Goal: Task Accomplishment & Management: Manage account settings

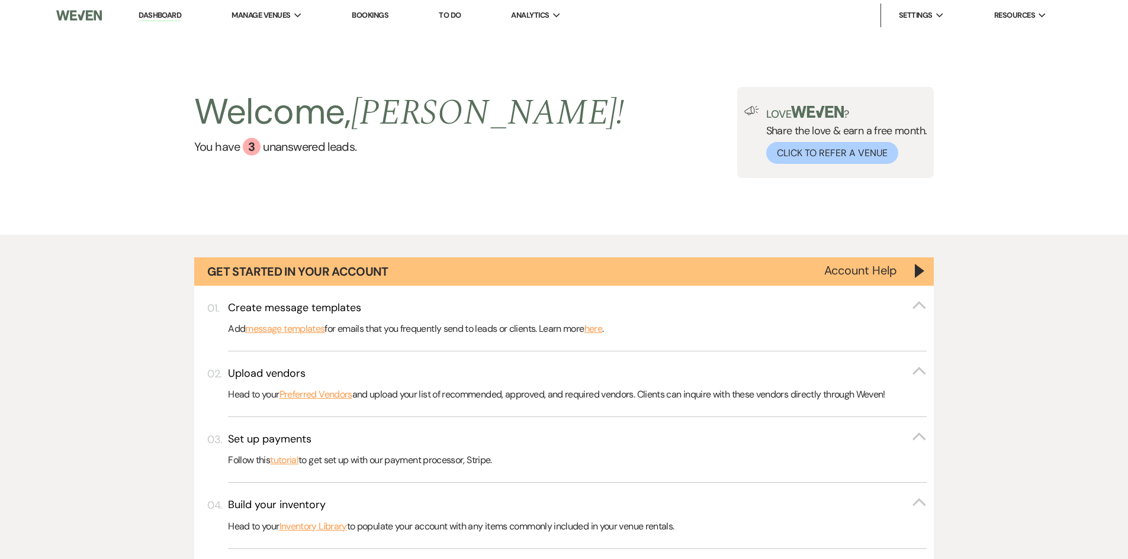
click at [382, 15] on link "Bookings" at bounding box center [370, 15] width 37 height 10
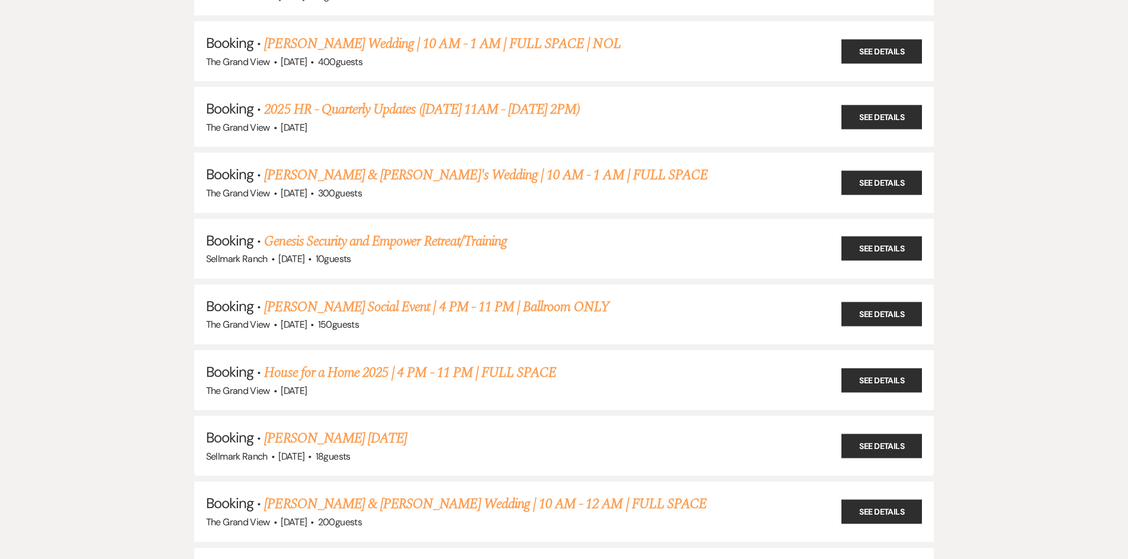
scroll to position [710, 0]
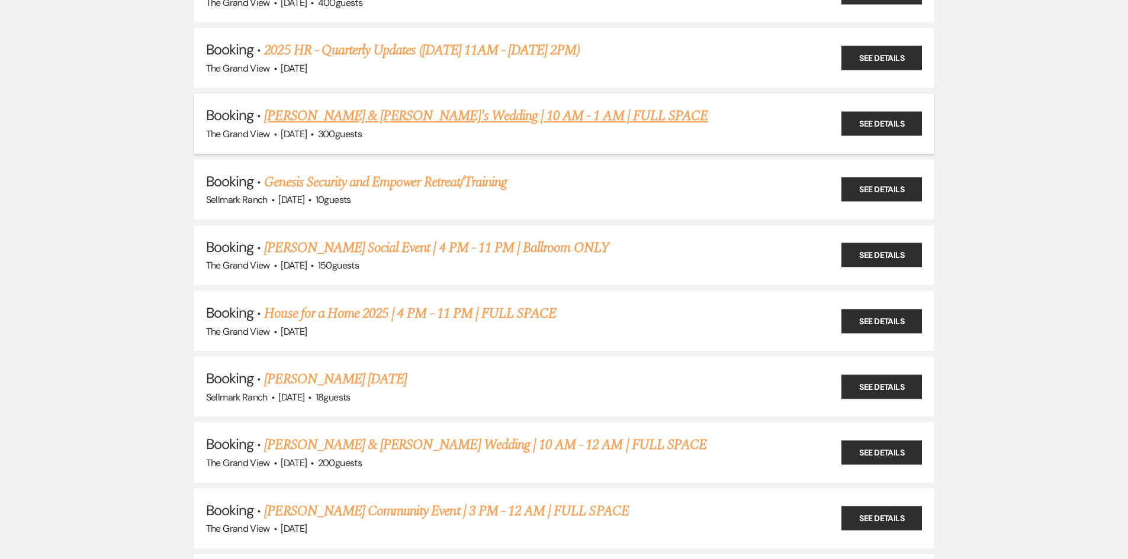
click at [348, 118] on link "[PERSON_NAME] & [PERSON_NAME]'s Wedding | 10 AM - 1 AM | FULL SPACE" at bounding box center [485, 115] width 443 height 21
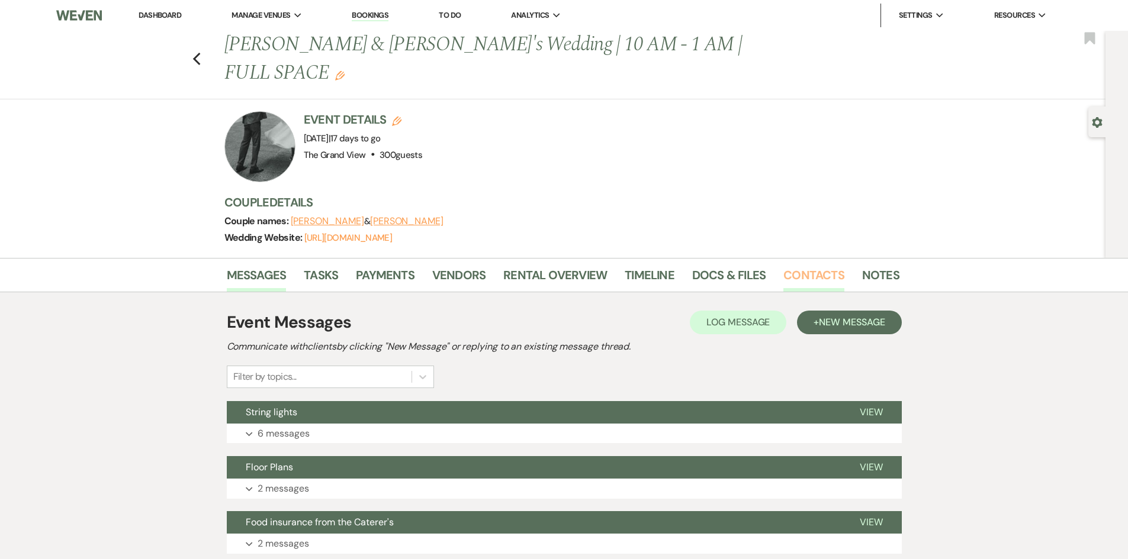
click at [805, 266] on link "Contacts" at bounding box center [813, 279] width 61 height 26
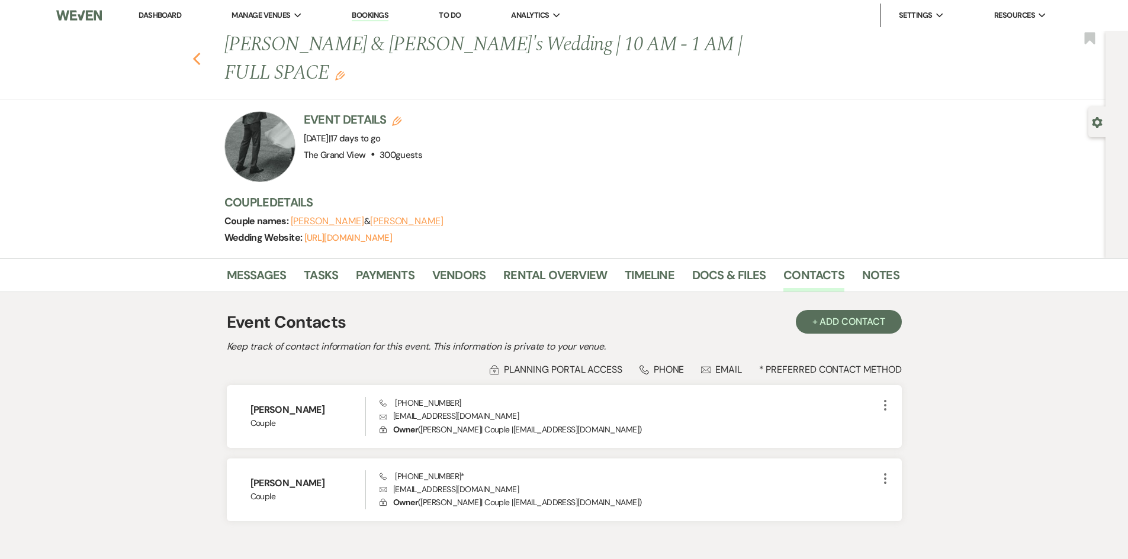
click at [201, 52] on icon "Previous" at bounding box center [196, 59] width 9 height 14
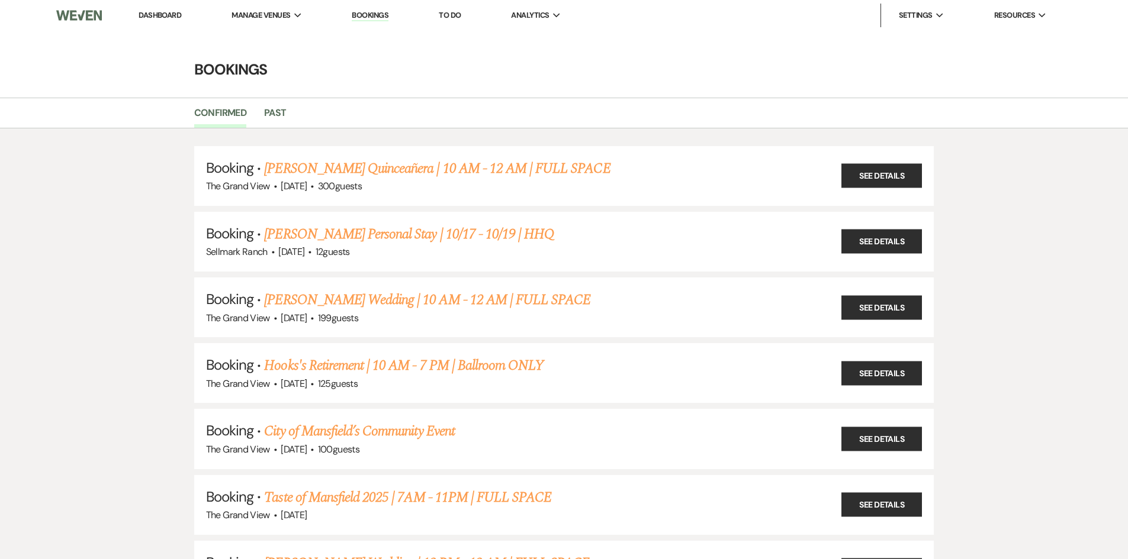
scroll to position [710, 0]
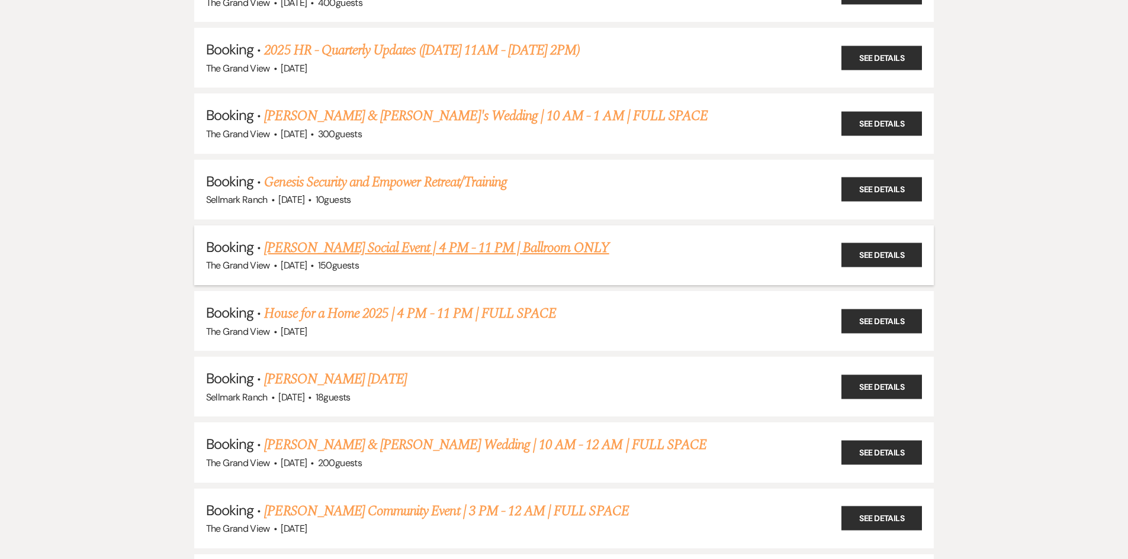
click at [355, 251] on link "[PERSON_NAME] Social Event | 4 PM - 11 PM | Ballroom ONLY" at bounding box center [436, 247] width 345 height 21
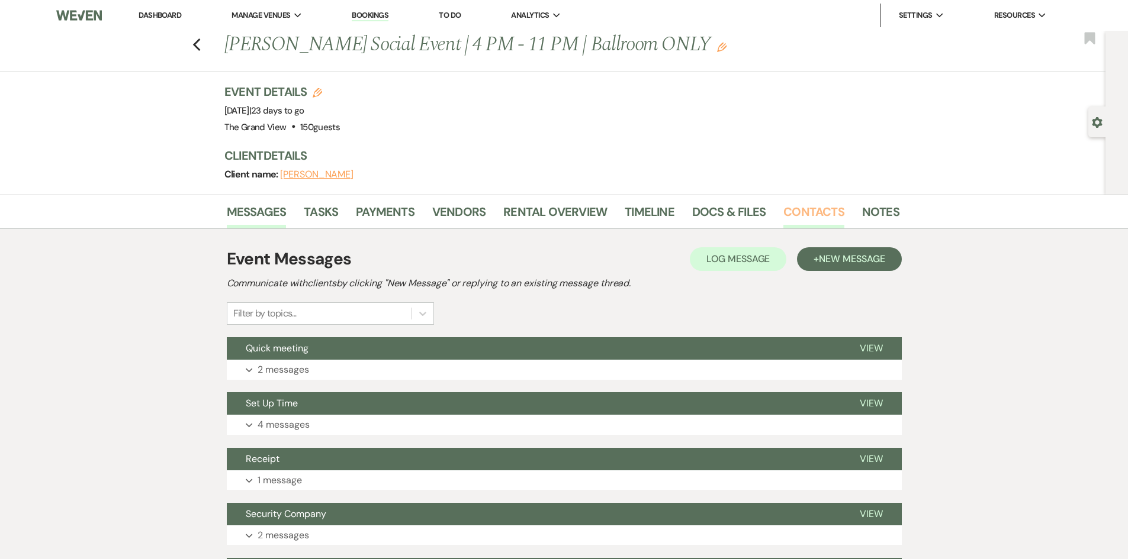
click at [801, 221] on link "Contacts" at bounding box center [813, 215] width 61 height 26
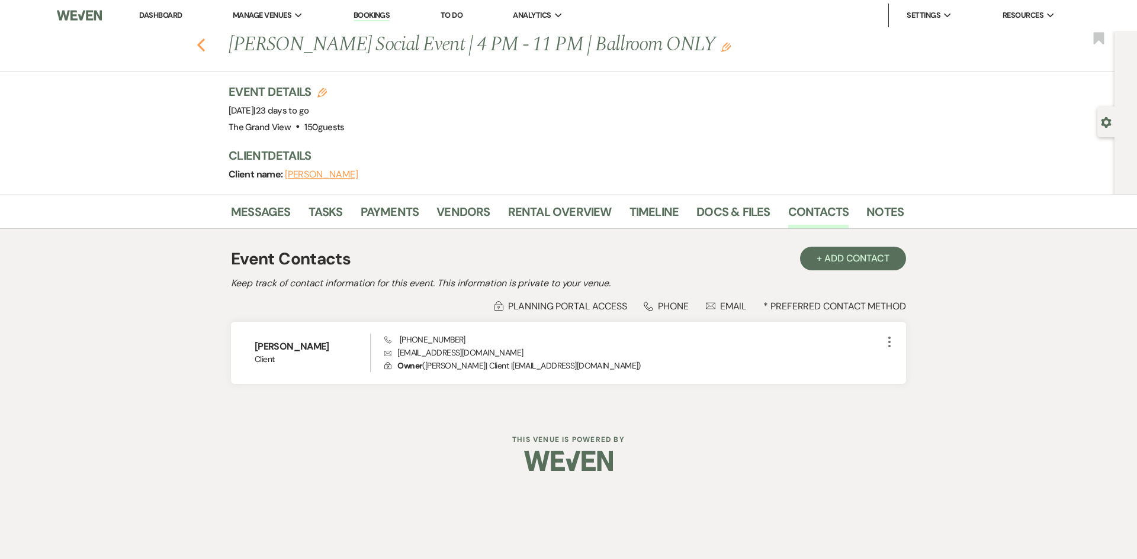
click at [199, 41] on icon "Previous" at bounding box center [201, 45] width 9 height 14
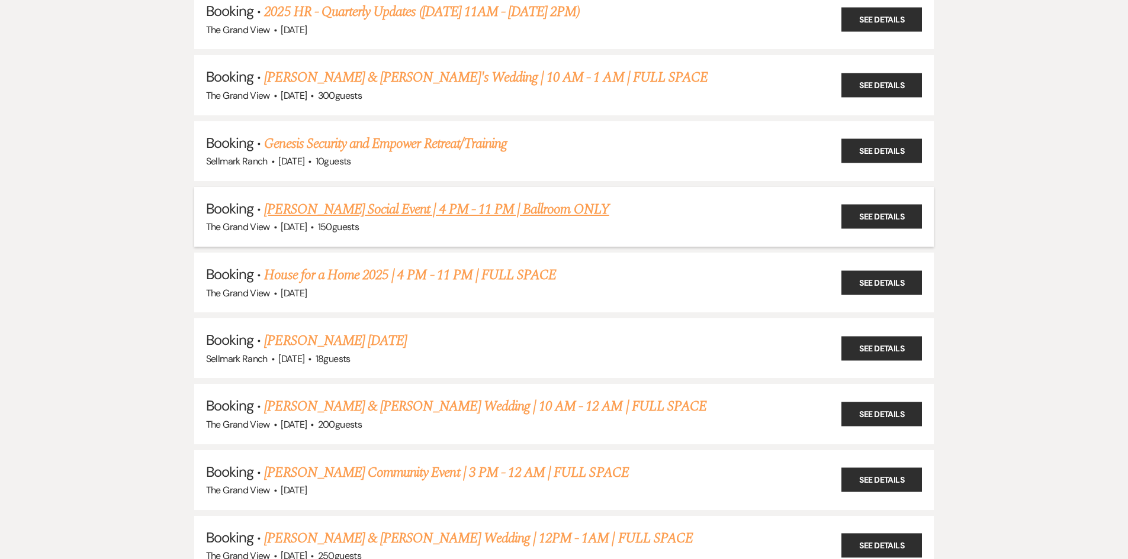
scroll to position [770, 0]
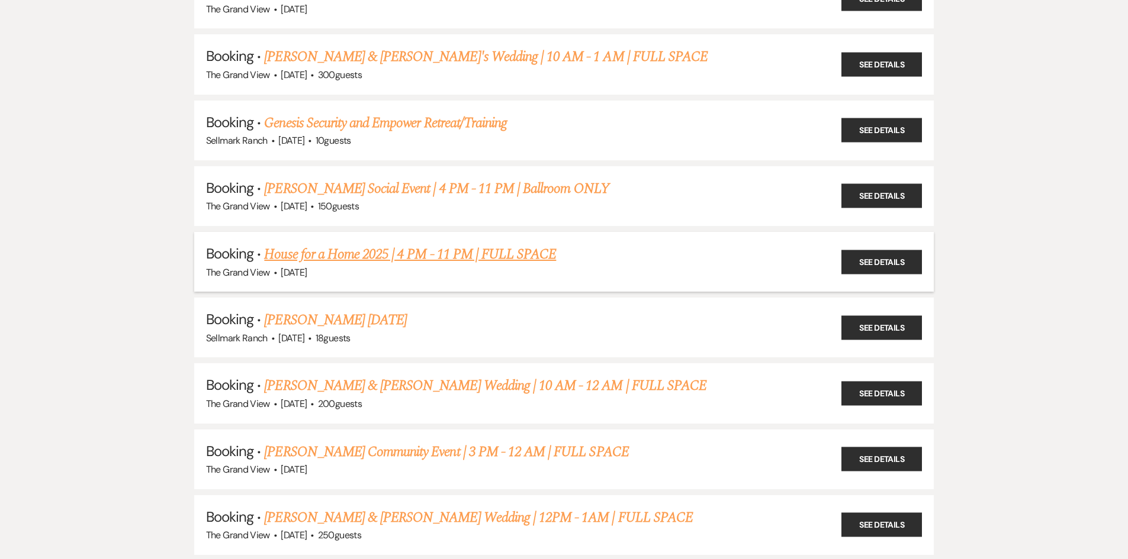
click at [314, 252] on link "House for a Home 2025 | 4 PM - 11 PM | FULL SPACE" at bounding box center [410, 254] width 292 height 21
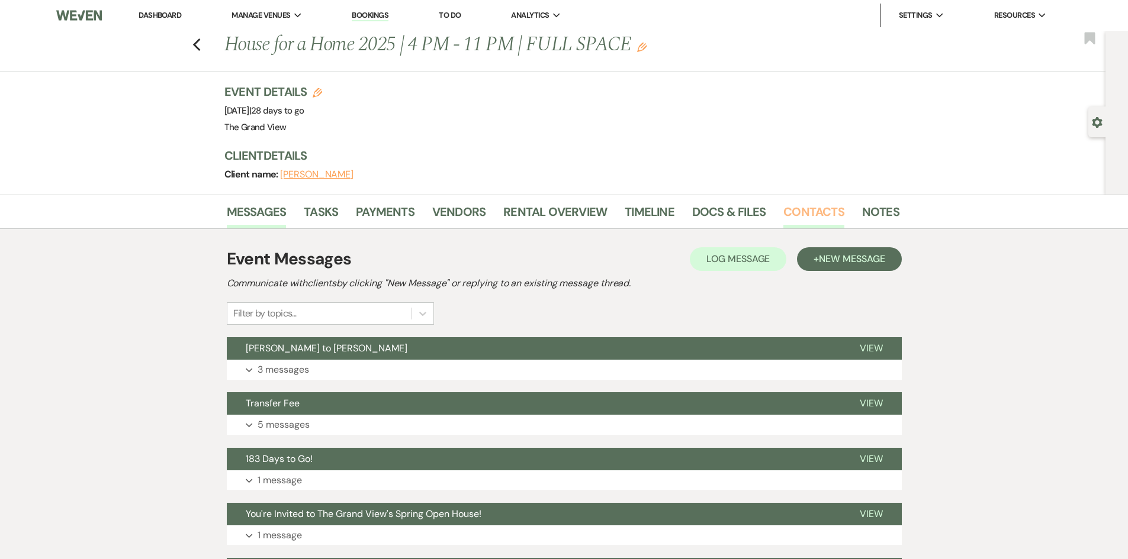
click at [821, 209] on link "Contacts" at bounding box center [813, 215] width 61 height 26
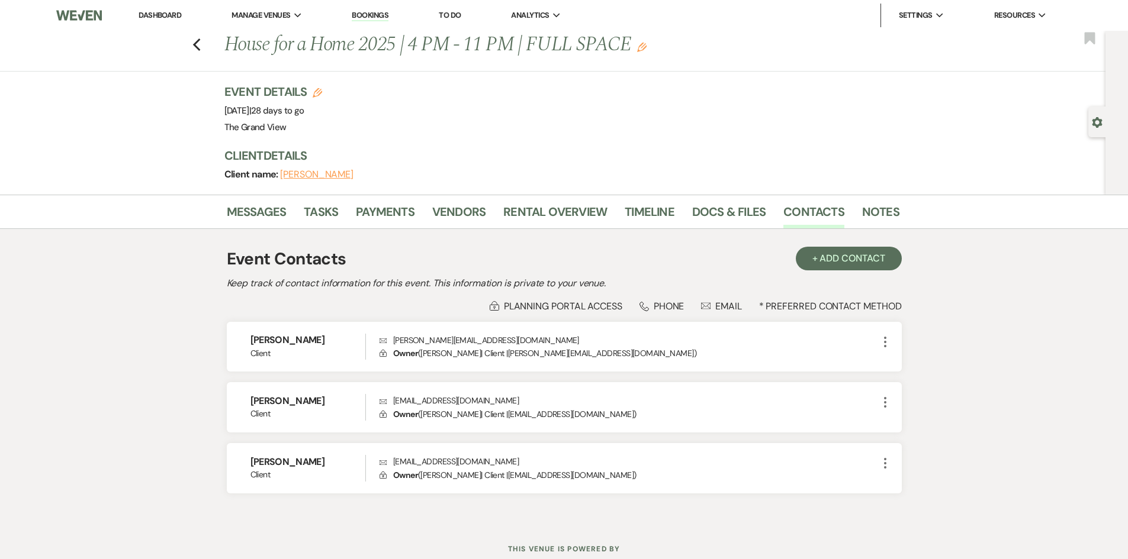
click at [193, 40] on div "Previous House for a Home 2025 | 4 PM - 11 PM | FULL SPACE Edit Bookmark" at bounding box center [549, 51] width 1111 height 41
click at [209, 43] on div "Previous House for a Home 2025 | 4 PM - 11 PM | FULL SPACE Edit Bookmark" at bounding box center [549, 51] width 1111 height 41
click at [200, 47] on use "button" at bounding box center [196, 44] width 8 height 13
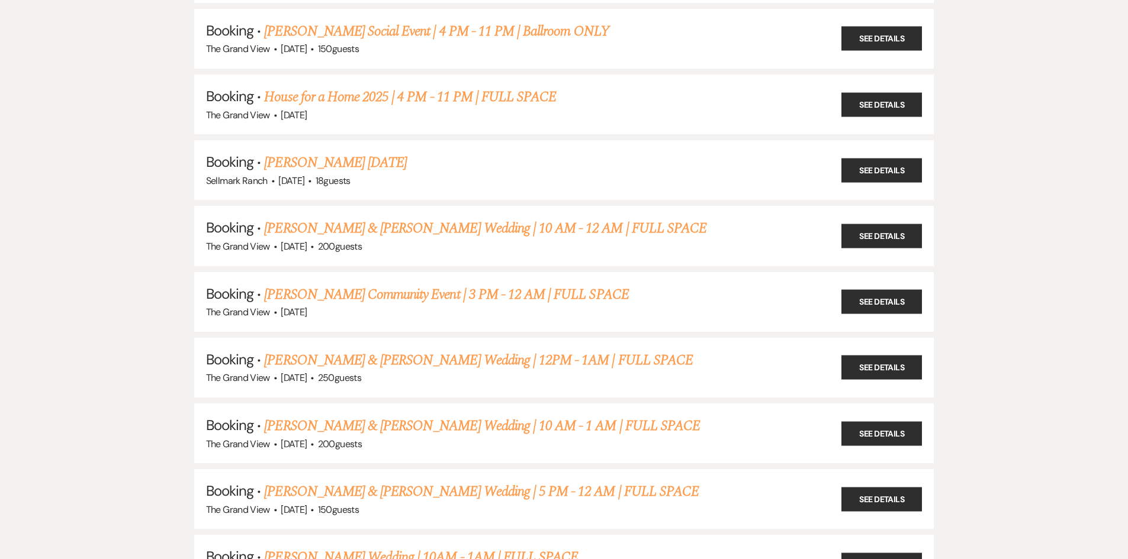
scroll to position [947, 0]
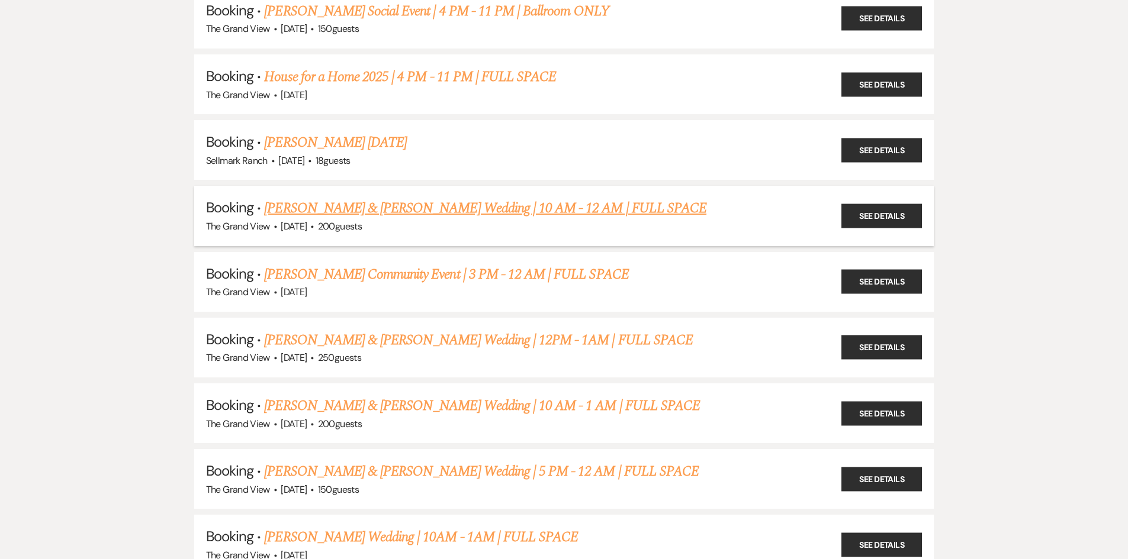
click at [396, 205] on link "[PERSON_NAME] & [PERSON_NAME] Wedding | 10 AM - 12 AM | FULL SPACE" at bounding box center [485, 208] width 442 height 21
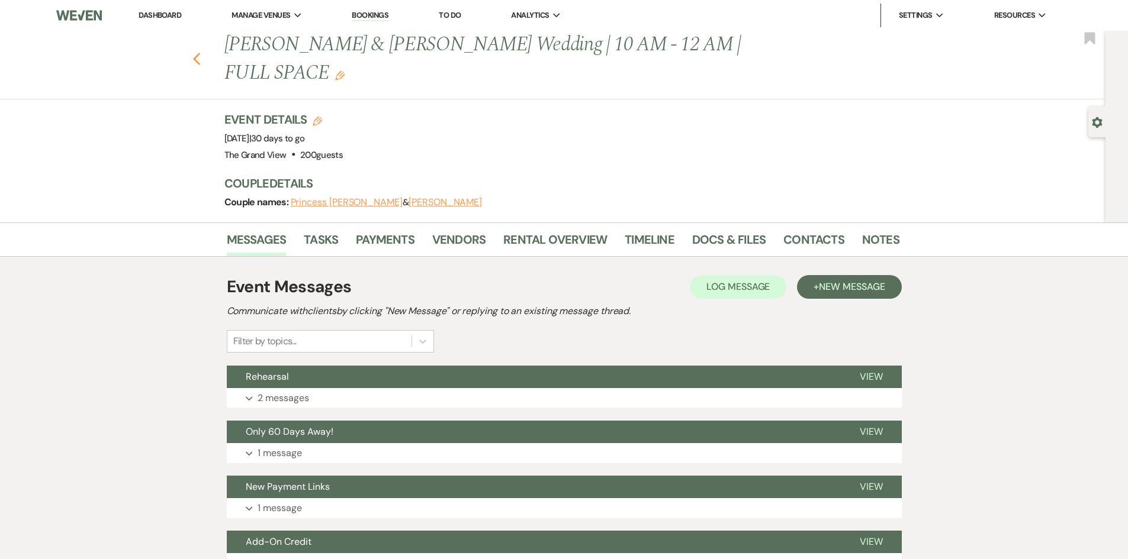
click at [200, 53] on use "button" at bounding box center [196, 59] width 8 height 13
